Goal: Navigation & Orientation: Find specific page/section

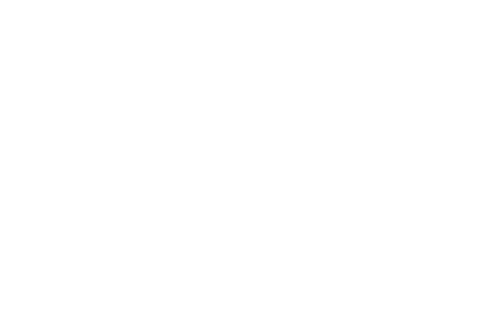
scroll to position [193, 0]
click at [92, 248] on div "Familienhotels Alle Hotels im Überblick" at bounding box center [73, 239] width 109 height 61
click at [304, 169] on icon at bounding box center [304, 171] width 4 height 4
click at [227, 93] on div at bounding box center [230, 97] width 10 height 10
click at [385, 96] on div at bounding box center [385, 97] width 10 height 10
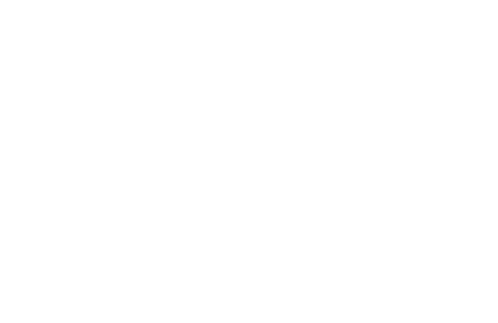
click at [386, 113] on div at bounding box center [385, 117] width 10 height 10
click at [282, 253] on div "übernehmen" at bounding box center [249, 262] width 282 height 19
click at [104, 220] on h4 "TYROL family retreat" at bounding box center [131, 226] width 205 height 13
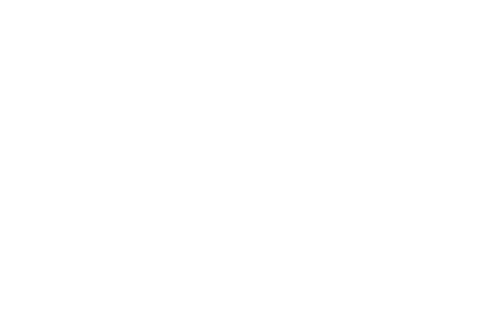
click at [58, 238] on span "[DOMAIN_NAME]" at bounding box center [62, 241] width 56 height 7
click at [433, 61] on icon at bounding box center [435, 69] width 21 height 17
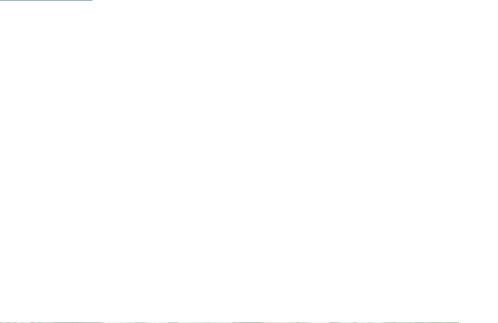
scroll to position [648, 0]
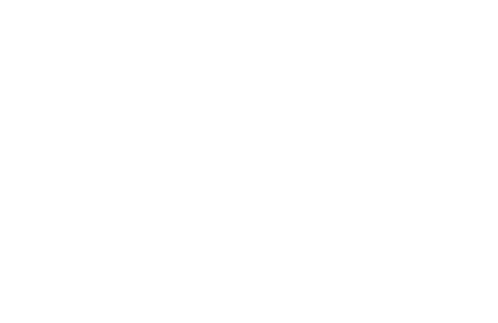
click at [87, 24] on span "Familie" at bounding box center [79, 21] width 20 height 7
click at [263, 221] on span "Wellness" at bounding box center [248, 225] width 33 height 8
